Goal: Transaction & Acquisition: Purchase product/service

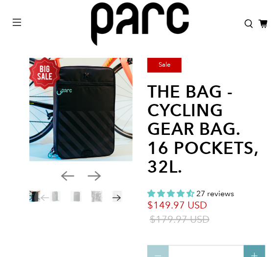
click at [77, 126] on img at bounding box center [80, 109] width 103 height 103
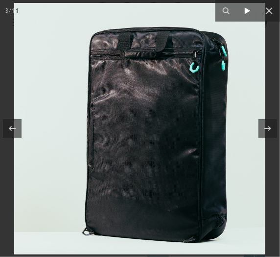
click at [244, 10] on icon at bounding box center [248, 11] width 12 height 12
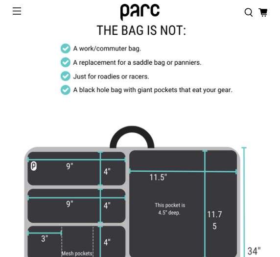
scroll to position [2957, 0]
